Goal: Register for event/course

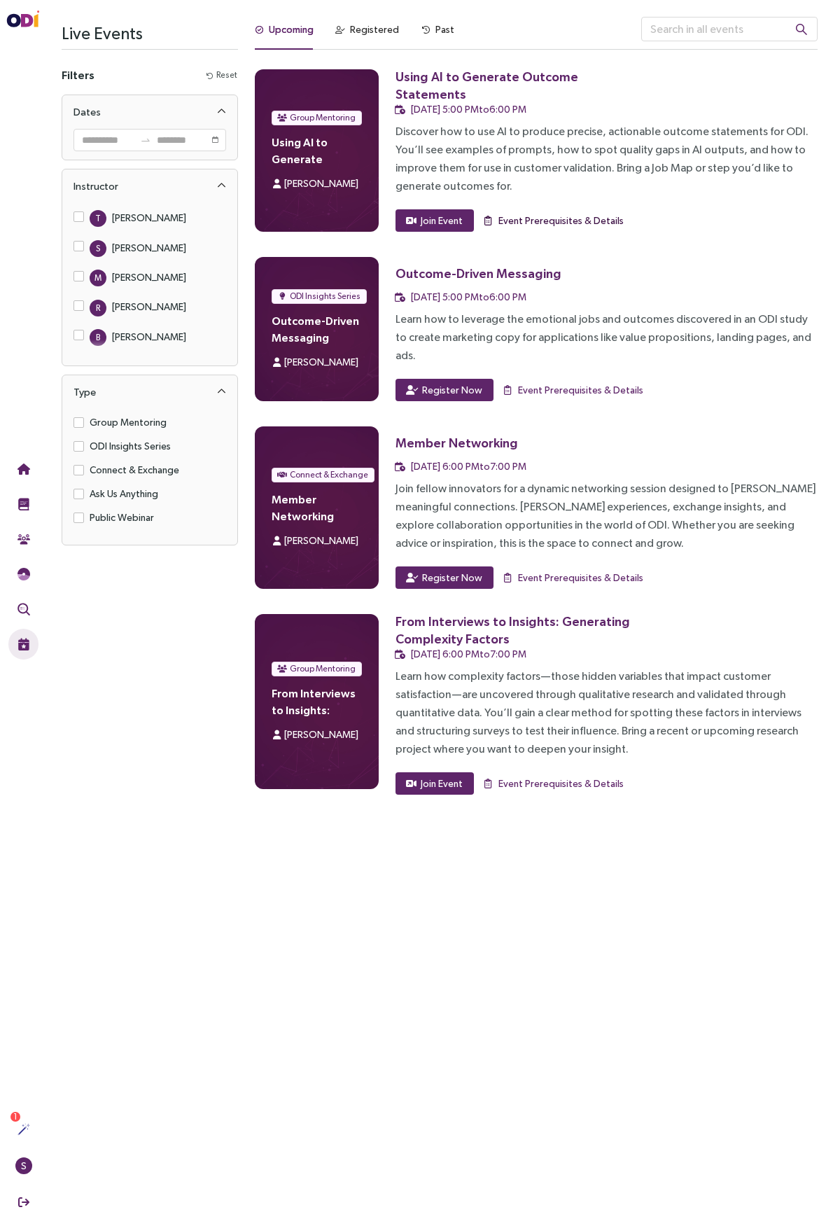
click at [577, 221] on span "Event Prerequisites & Details" at bounding box center [561, 220] width 125 height 15
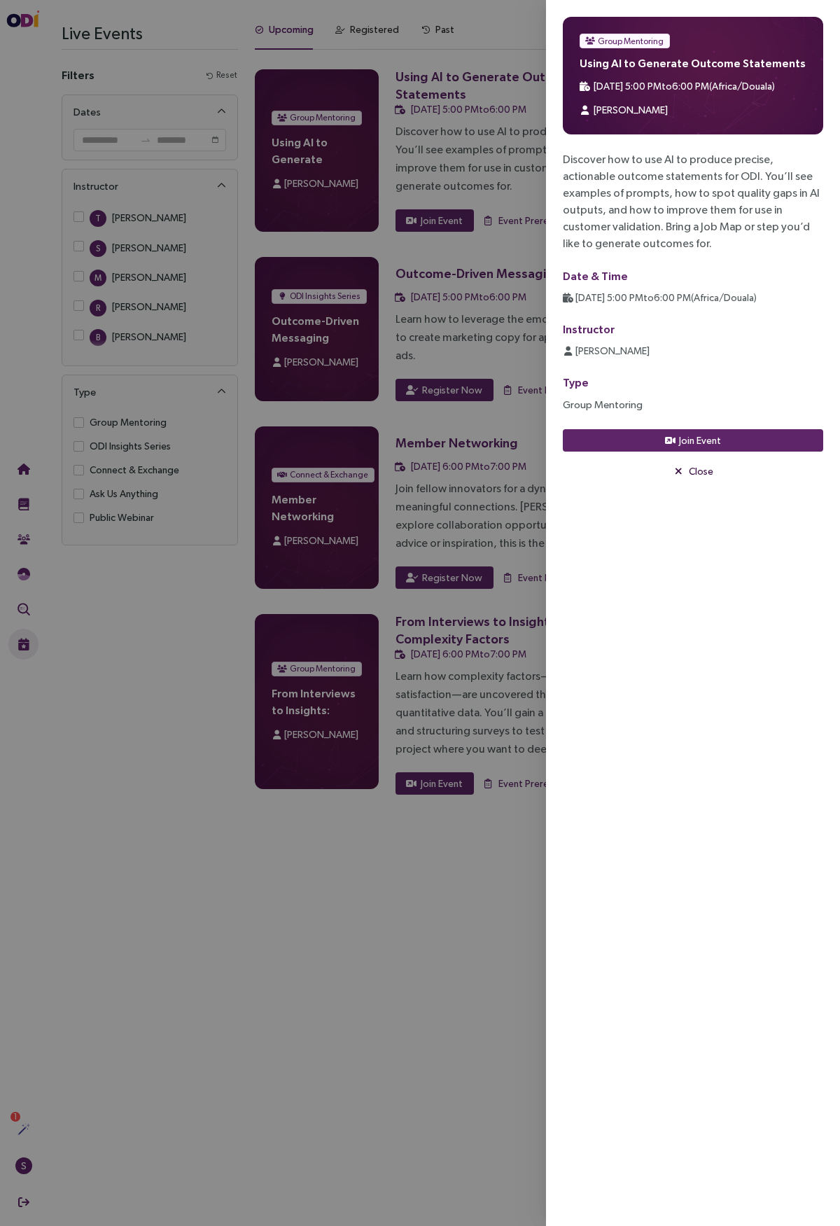
click at [706, 473] on span "Close" at bounding box center [701, 471] width 25 height 15
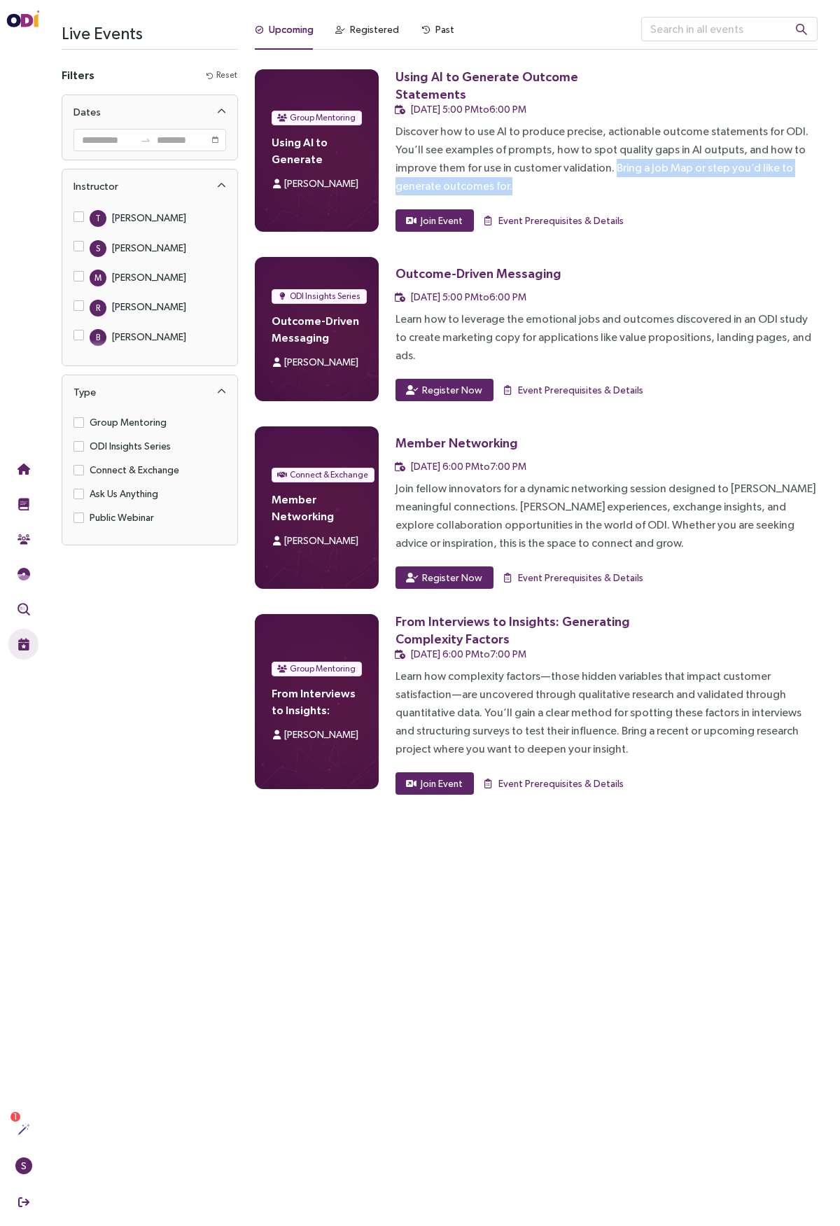
drag, startPoint x: 609, startPoint y: 169, endPoint x: 613, endPoint y: 186, distance: 17.3
click at [612, 188] on div "Discover how to use AI to produce precise, actionable outcome statements for OD…" at bounding box center [607, 159] width 422 height 73
click at [611, 163] on div "Discover how to use AI to produce precise, actionable outcome statements for OD…" at bounding box center [607, 159] width 422 height 73
drag, startPoint x: 609, startPoint y: 166, endPoint x: 587, endPoint y: 189, distance: 31.7
click at [610, 191] on div "Discover how to use AI to produce precise, actionable outcome statements for OD…" at bounding box center [607, 159] width 422 height 73
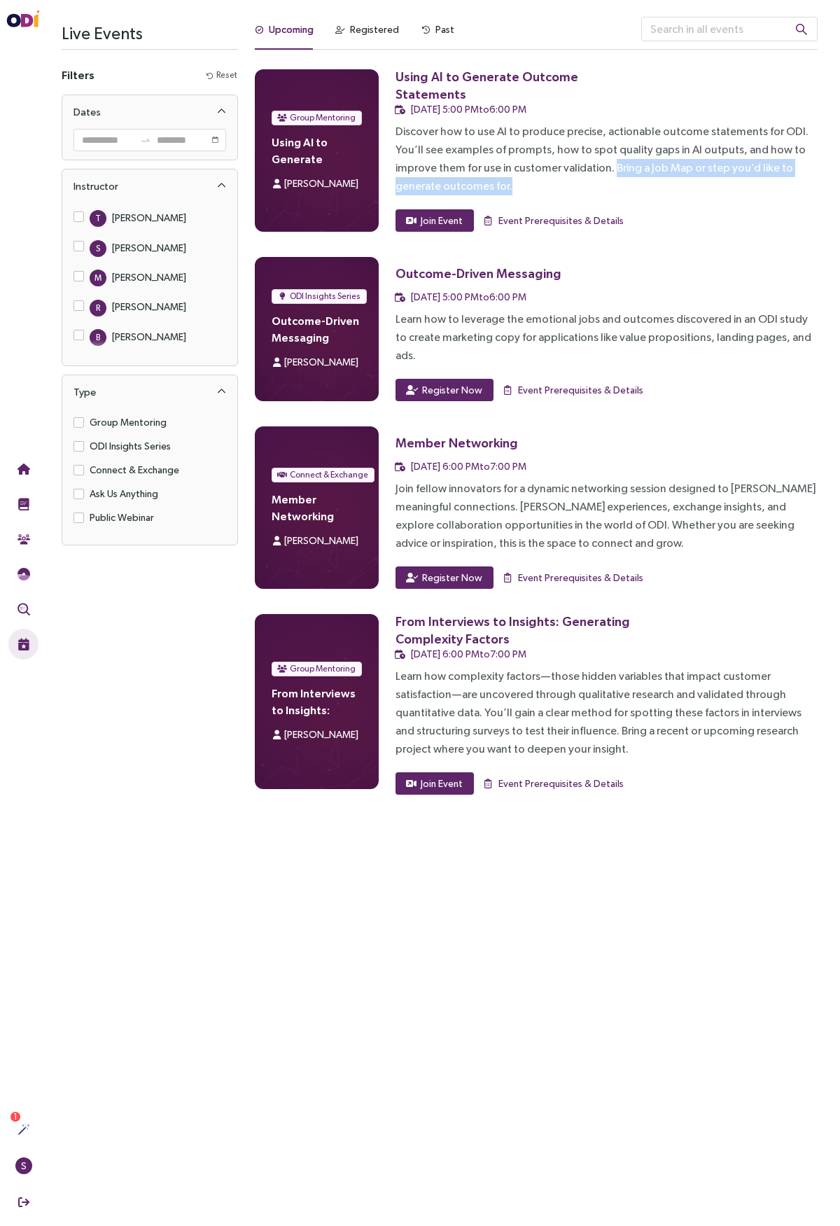
click at [501, 185] on div "Discover how to use AI to produce precise, actionable outcome statements for OD…" at bounding box center [607, 159] width 422 height 73
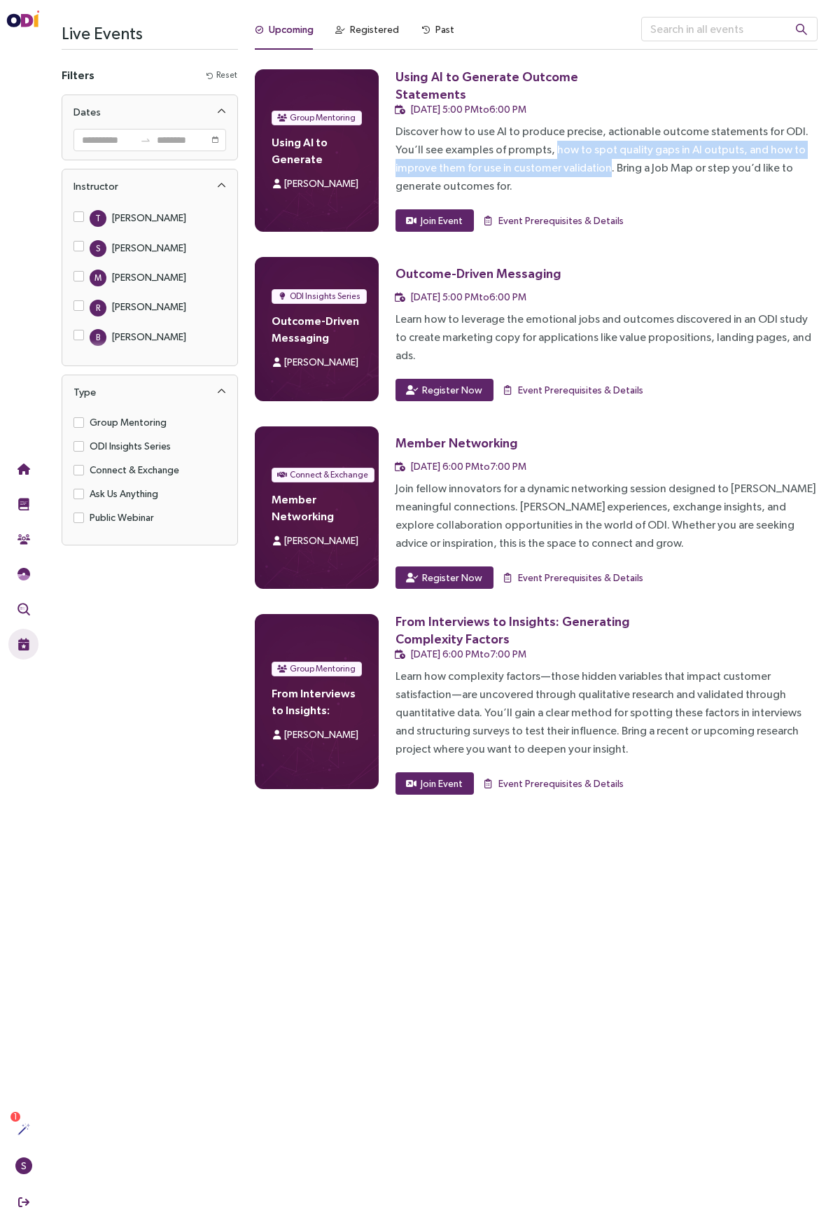
drag, startPoint x: 549, startPoint y: 145, endPoint x: 605, endPoint y: 168, distance: 60.6
click at [605, 168] on div "Discover how to use AI to produce precise, actionable outcome statements for OD…" at bounding box center [607, 159] width 422 height 73
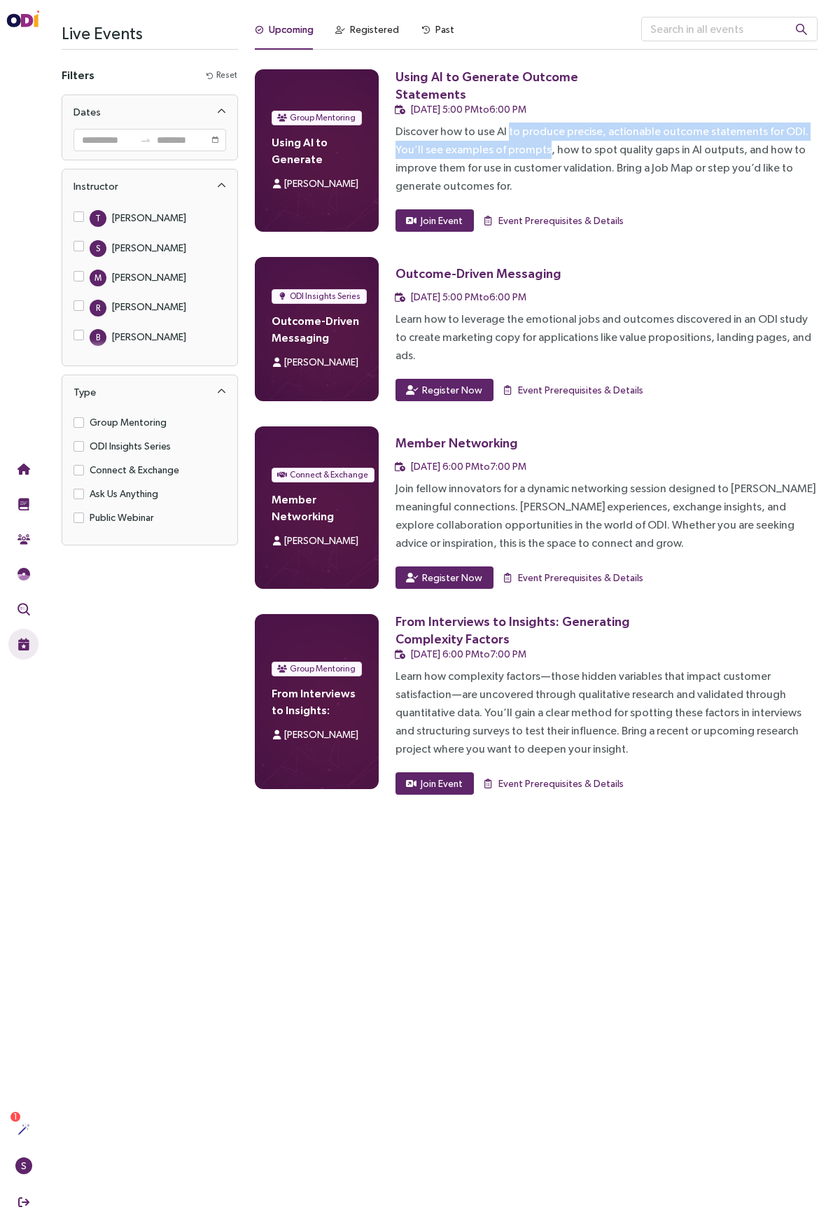
drag, startPoint x: 506, startPoint y: 129, endPoint x: 543, endPoint y: 152, distance: 44.3
click at [543, 152] on div "Discover how to use AI to produce precise, actionable outcome statements for OD…" at bounding box center [607, 159] width 422 height 73
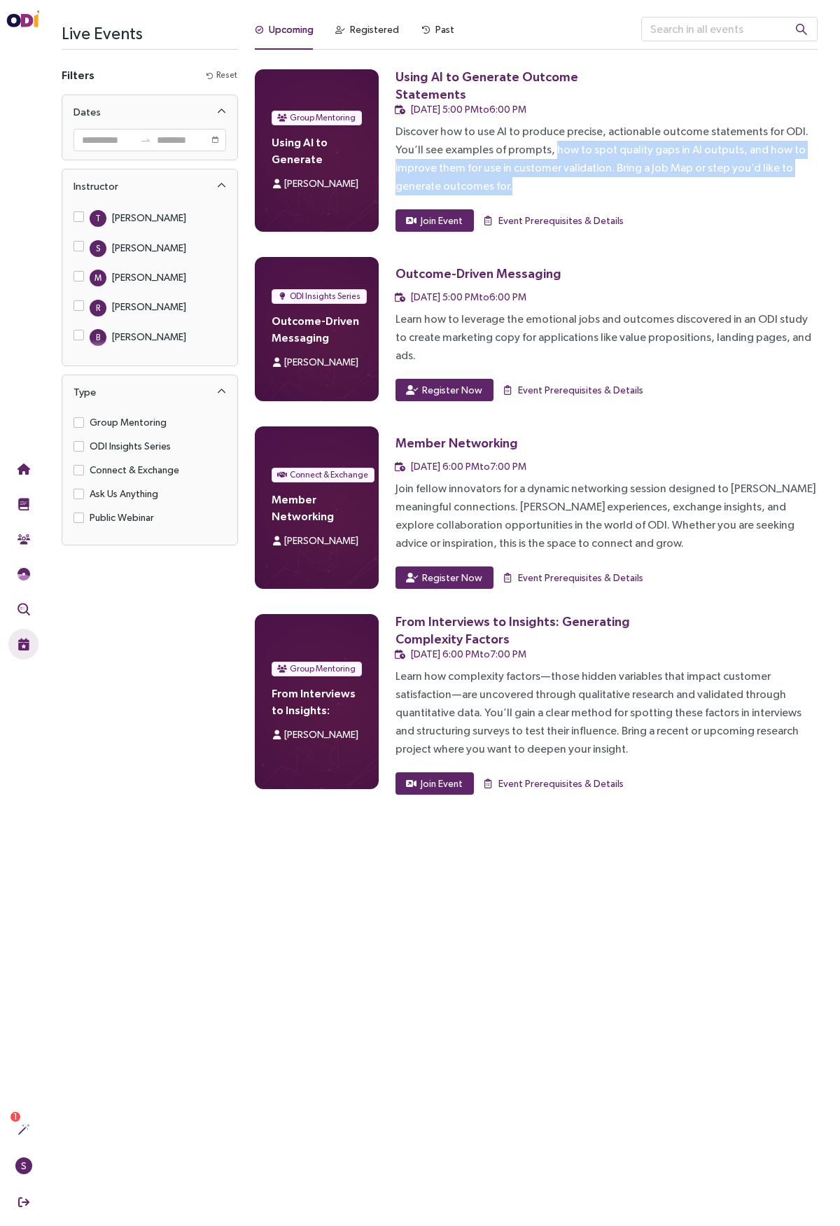
drag, startPoint x: 551, startPoint y: 149, endPoint x: 684, endPoint y: 186, distance: 137.9
click at [684, 186] on div "Discover how to use AI to produce precise, actionable outcome statements for OD…" at bounding box center [607, 159] width 422 height 73
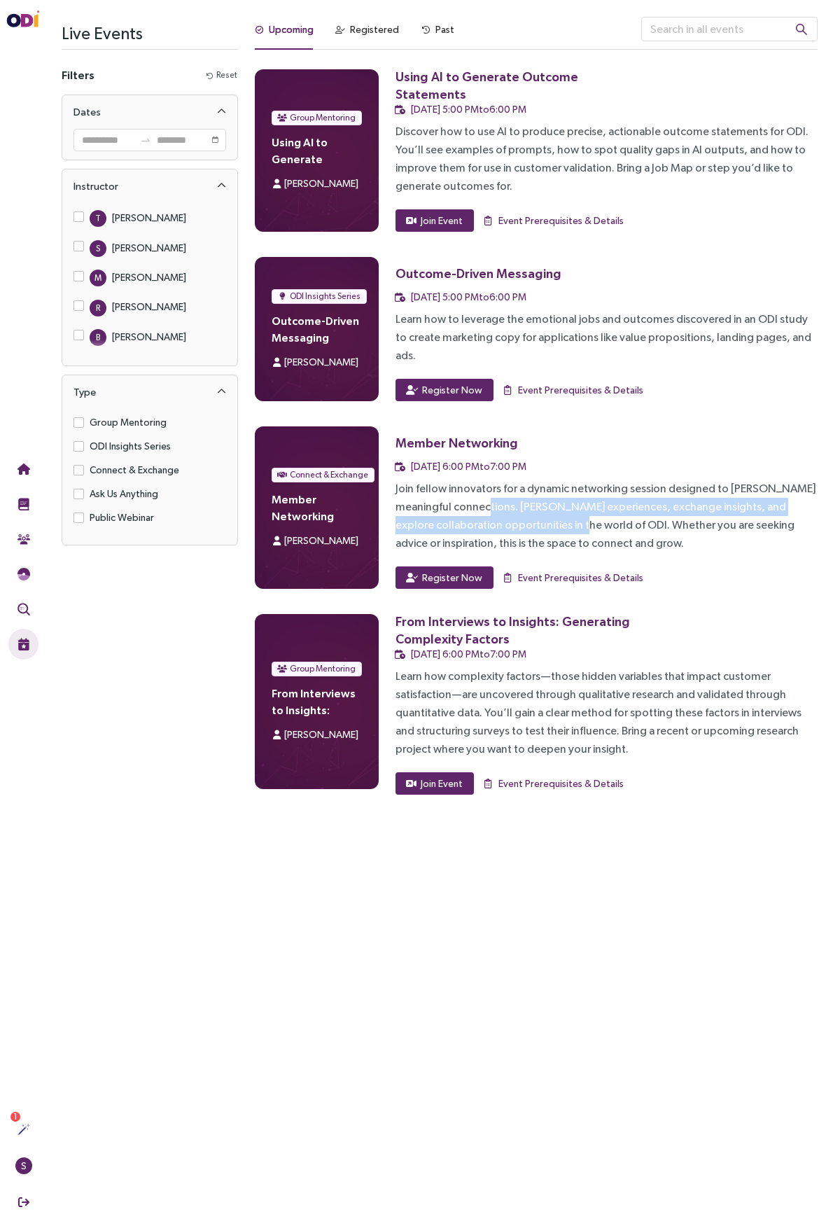
drag, startPoint x: 459, startPoint y: 491, endPoint x: 552, endPoint y: 515, distance: 95.4
click at [552, 515] on div "Join fellow innovators for a dynamic networking session designed to [PERSON_NAM…" at bounding box center [607, 516] width 422 height 73
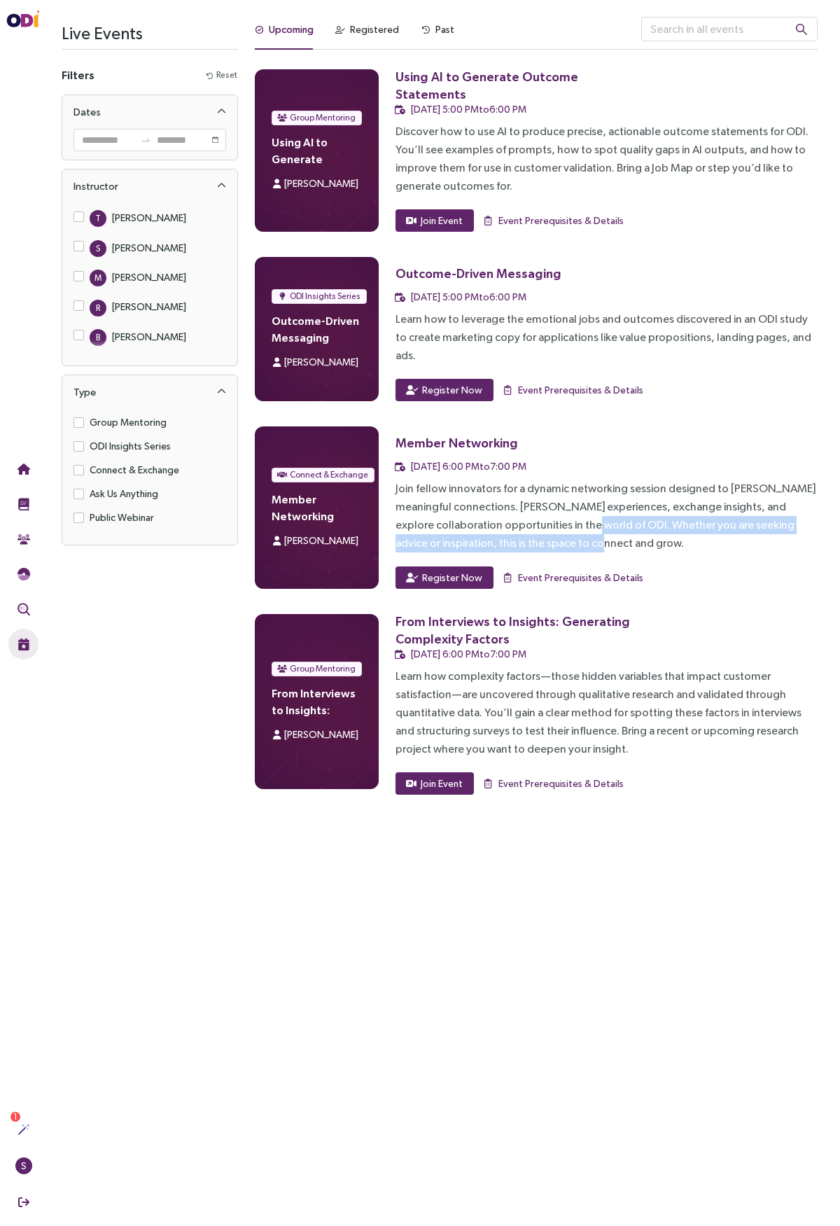
drag, startPoint x: 559, startPoint y: 505, endPoint x: 566, endPoint y: 522, distance: 18.2
click at [566, 522] on div "Join fellow innovators for a dynamic networking session designed to [PERSON_NAM…" at bounding box center [607, 516] width 422 height 73
click at [367, 34] on div "Registered" at bounding box center [374, 29] width 49 height 15
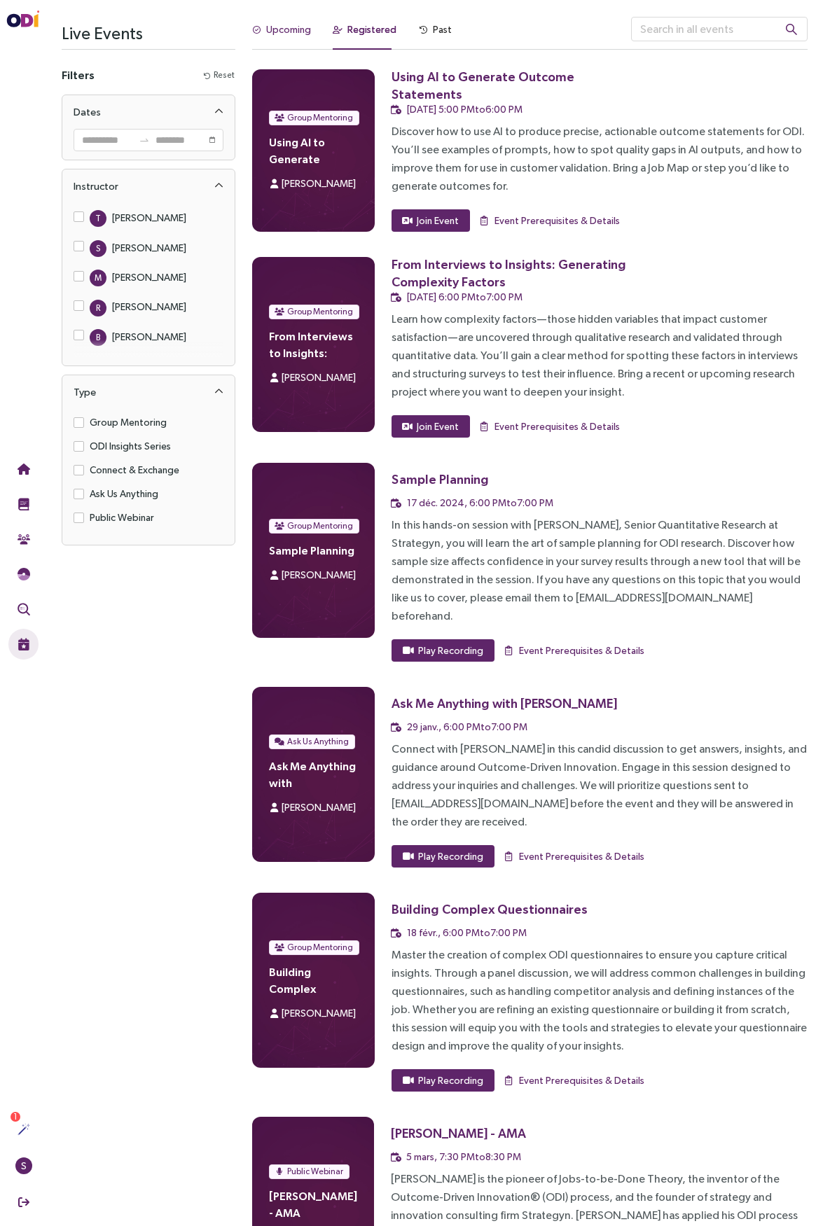
click at [287, 29] on div "Upcoming" at bounding box center [288, 29] width 45 height 15
